Goal: Find contact information: Find contact information

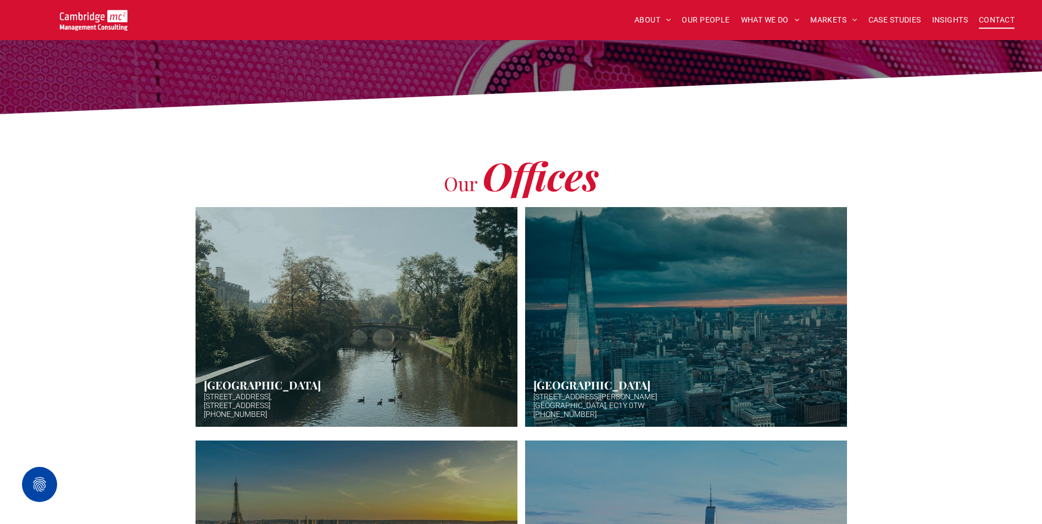
scroll to position [329, 0]
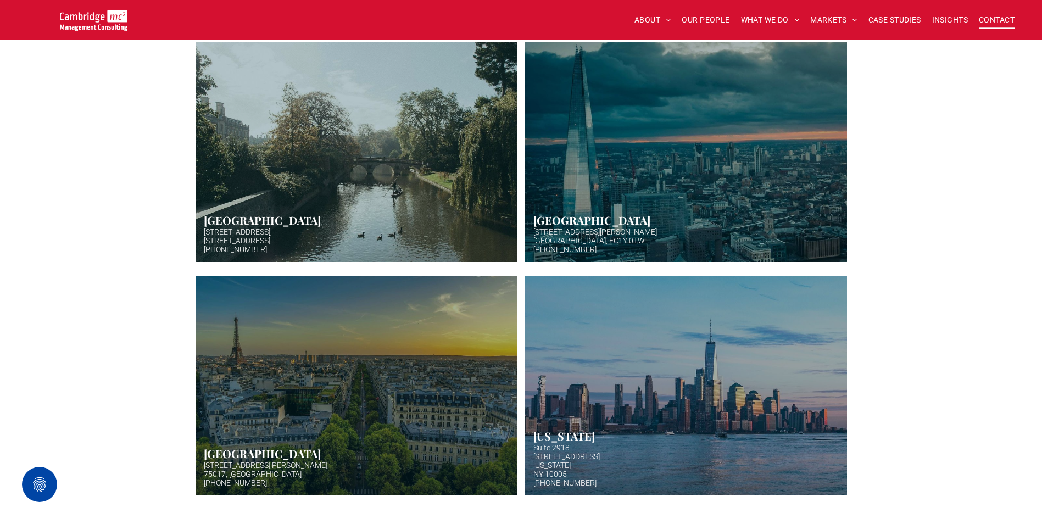
drag, startPoint x: 606, startPoint y: 238, endPoint x: 539, endPoint y: 228, distance: 67.1
click at [540, 228] on link "Aerial photo of Tower Bridge, London. Thames snakes into distance. Hazy backgro…" at bounding box center [686, 152] width 322 height 220
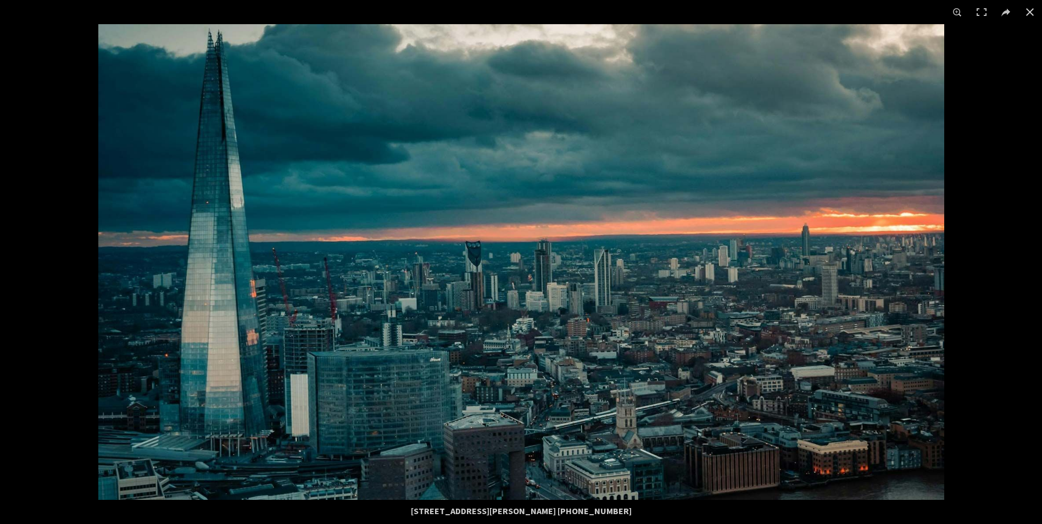
drag, startPoint x: 406, startPoint y: 507, endPoint x: 635, endPoint y: 515, distance: 228.5
click at [635, 515] on div "20 Garrett Street London, EC1Y 0TW +44 (0)1223 750335" at bounding box center [521, 511] width 527 height 22
drag, startPoint x: 635, startPoint y: 515, endPoint x: 618, endPoint y: 511, distance: 17.6
copy div "20 Garrett Street London, EC1Y 0TW +44 (0)1223 750335"
drag, startPoint x: 1031, startPoint y: 9, endPoint x: 1029, endPoint y: 16, distance: 7.3
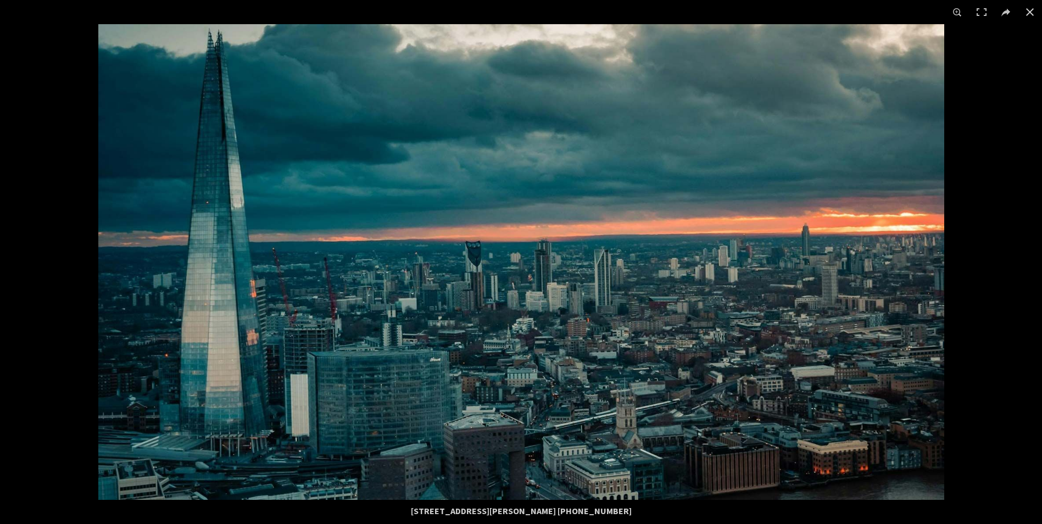
click at [1030, 10] on button at bounding box center [1029, 12] width 24 height 24
